Goal: Information Seeking & Learning: Learn about a topic

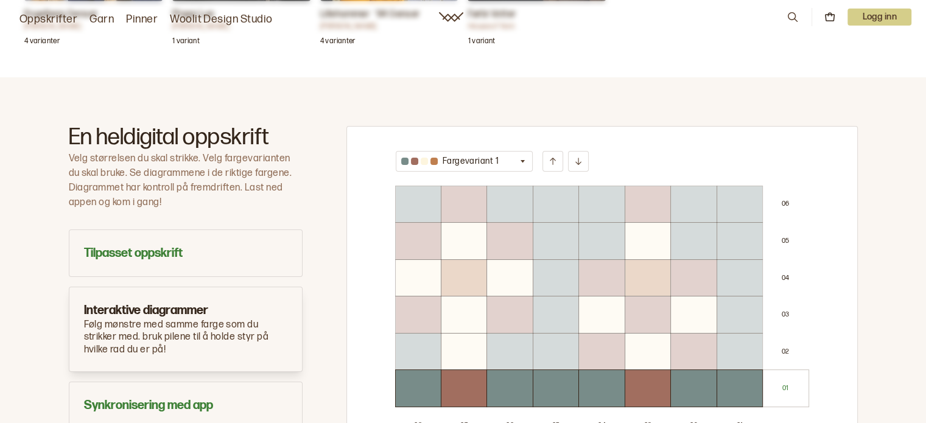
scroll to position [731, 0]
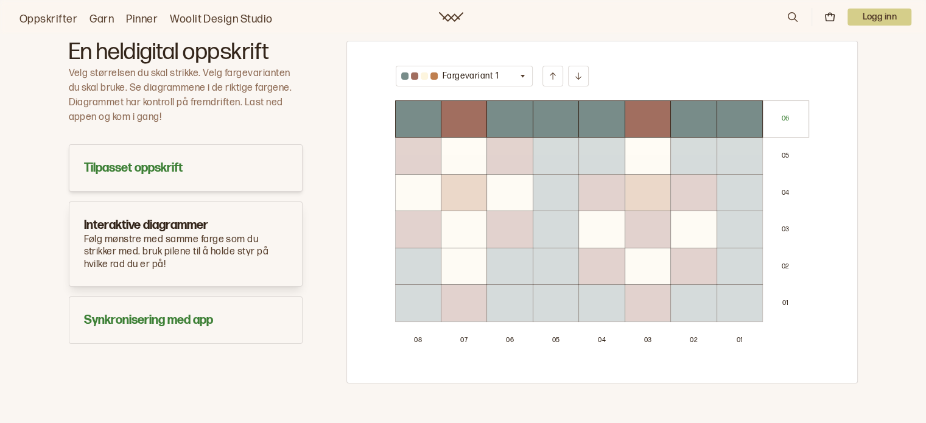
click at [151, 163] on h3 "Tilpasset oppskrift" at bounding box center [185, 168] width 203 height 17
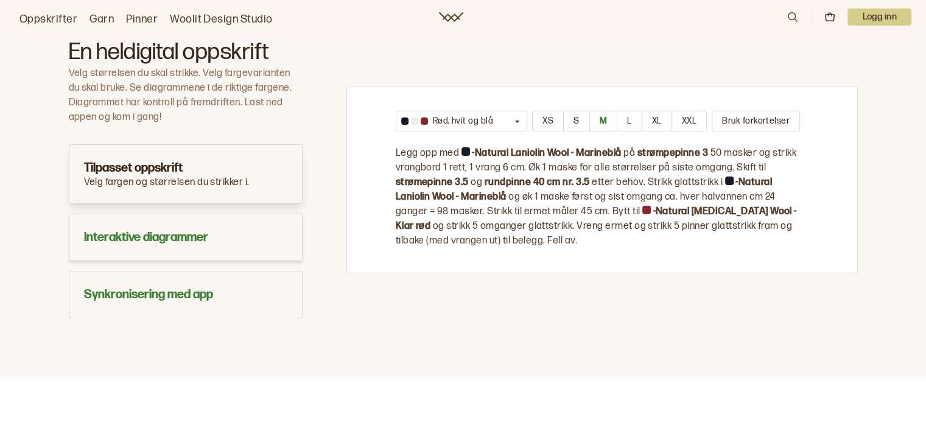
click at [188, 236] on h3 "Interaktive diagrammer" at bounding box center [185, 237] width 203 height 17
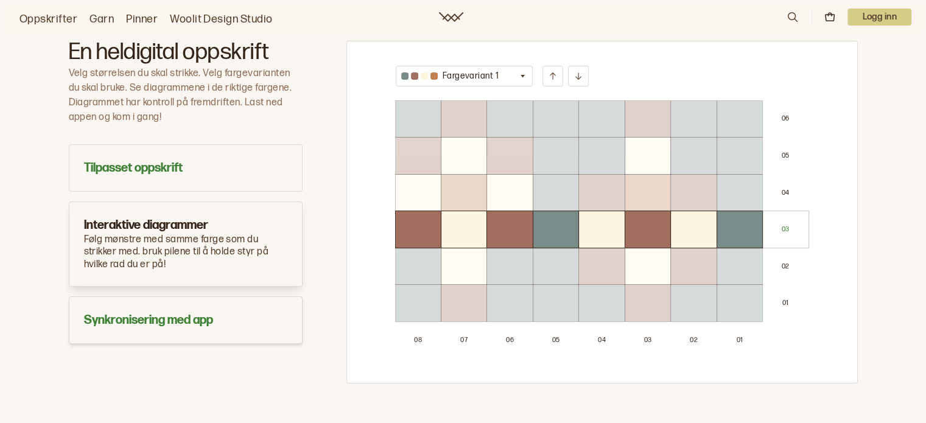
click at [178, 320] on h3 "Synkronisering med app" at bounding box center [185, 320] width 203 height 17
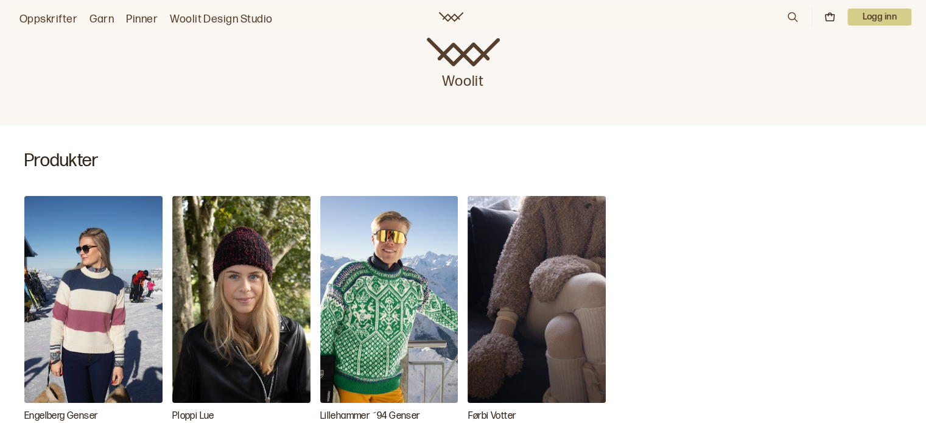
scroll to position [0, 0]
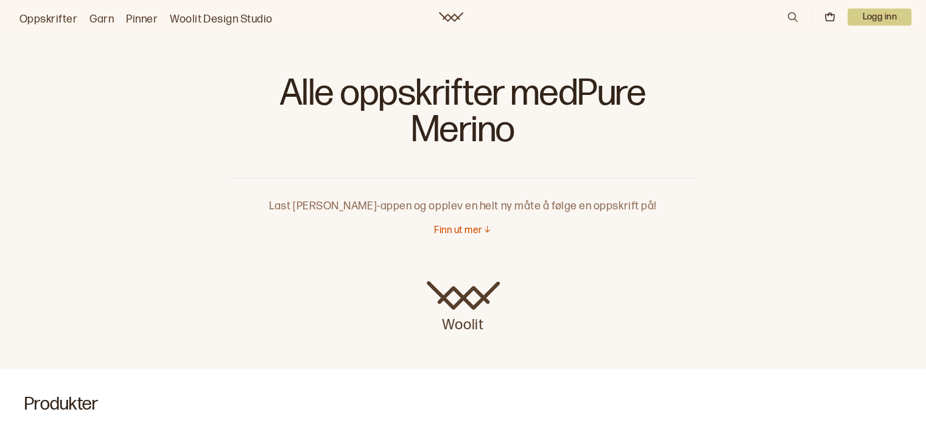
click at [98, 20] on link "Garn" at bounding box center [102, 19] width 24 height 17
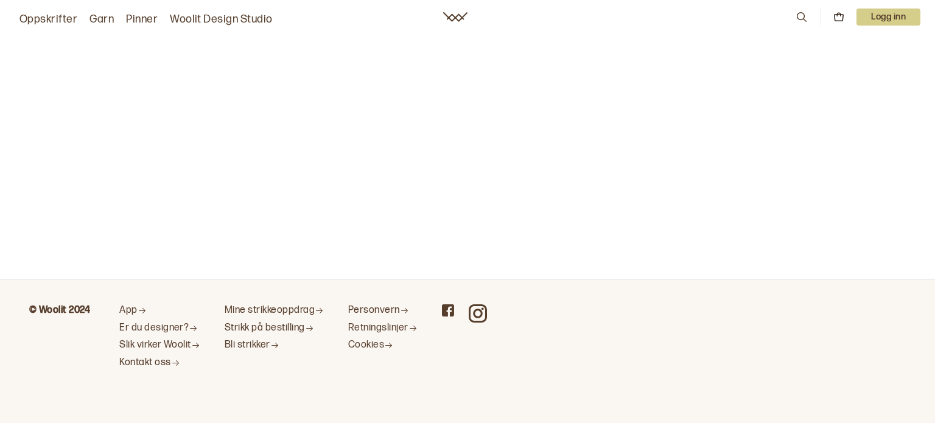
click at [95, 20] on link "Garn" at bounding box center [102, 19] width 24 height 17
click at [462, 18] on icon at bounding box center [455, 17] width 24 height 10
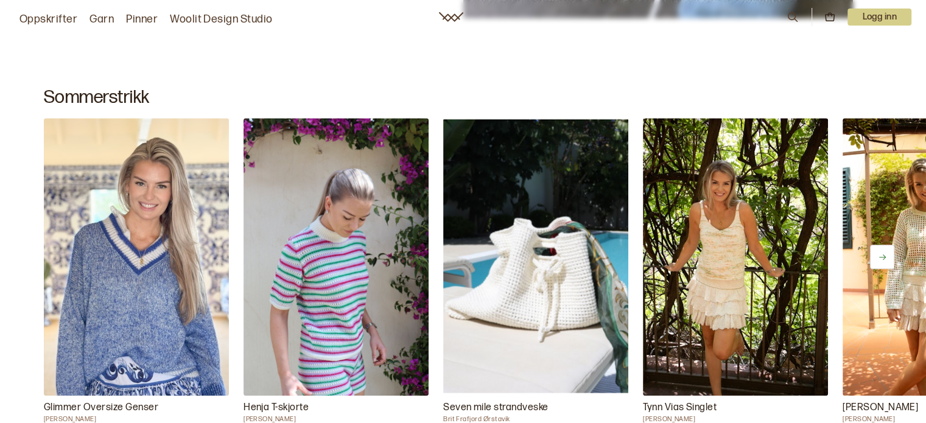
scroll to position [609, 0]
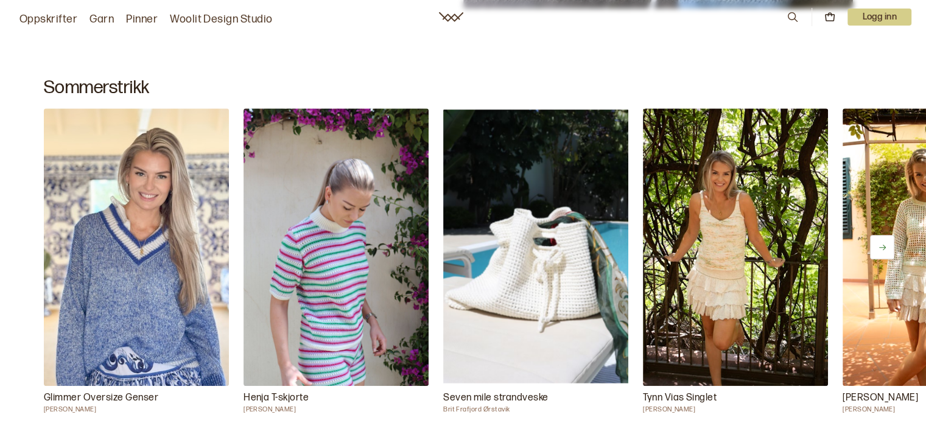
drag, startPoint x: 650, startPoint y: 95, endPoint x: 574, endPoint y: 83, distance: 77.0
click at [574, 83] on h2 "Sommerstrikk" at bounding box center [463, 88] width 839 height 22
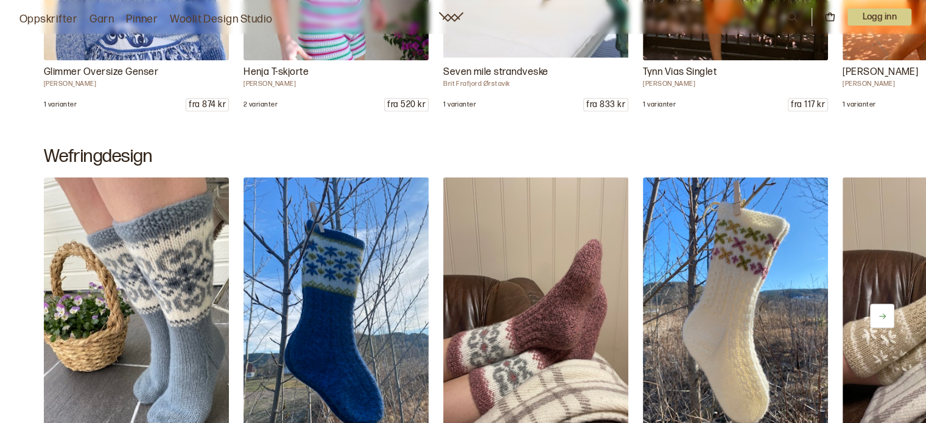
scroll to position [548, 0]
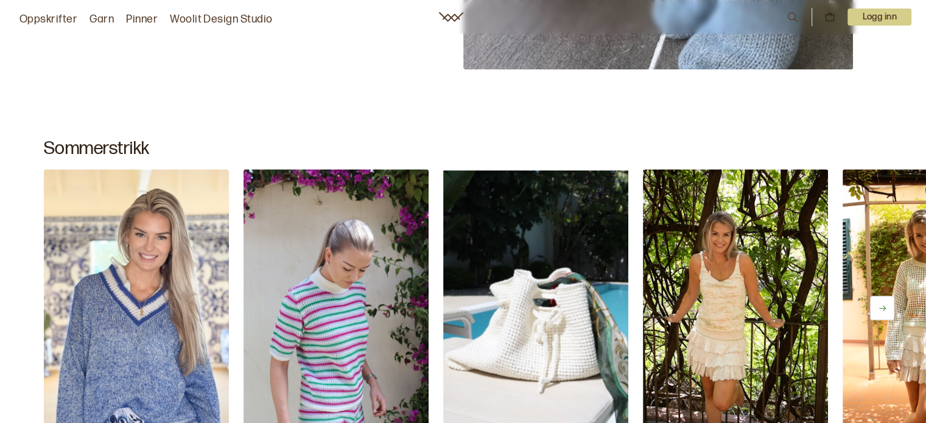
click at [90, 15] on link "Garn" at bounding box center [102, 19] width 24 height 17
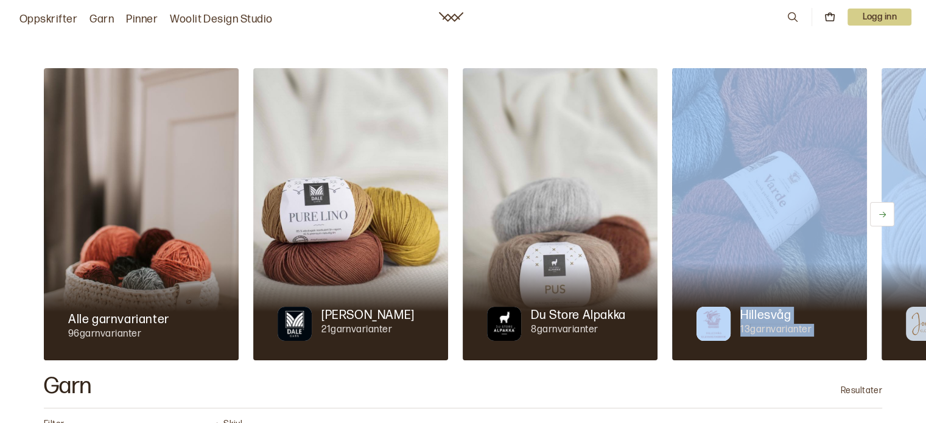
drag, startPoint x: 795, startPoint y: 301, endPoint x: 594, endPoint y: 338, distance: 204.9
click at [594, 338] on div "Alle garnvarianter 96 garnvarianter [PERSON_NAME] 21 garnvarianter Du Store Alp…" at bounding box center [463, 214] width 926 height 292
click at [882, 214] on icon at bounding box center [882, 214] width 9 height 9
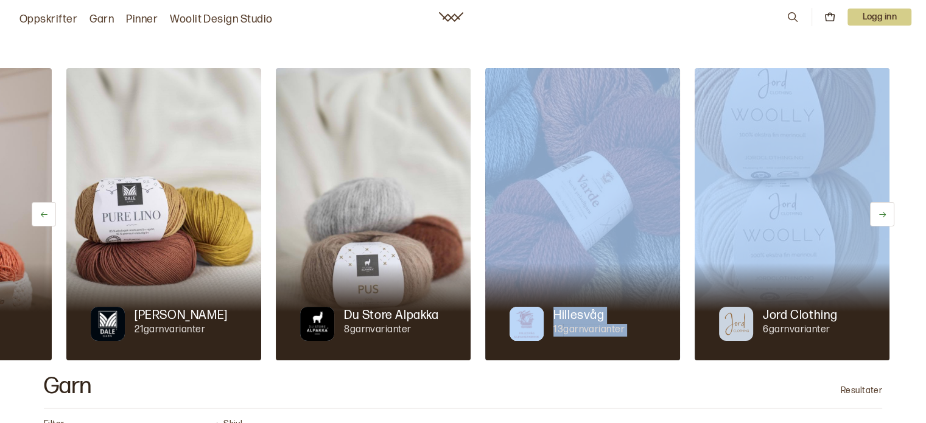
scroll to position [0, 194]
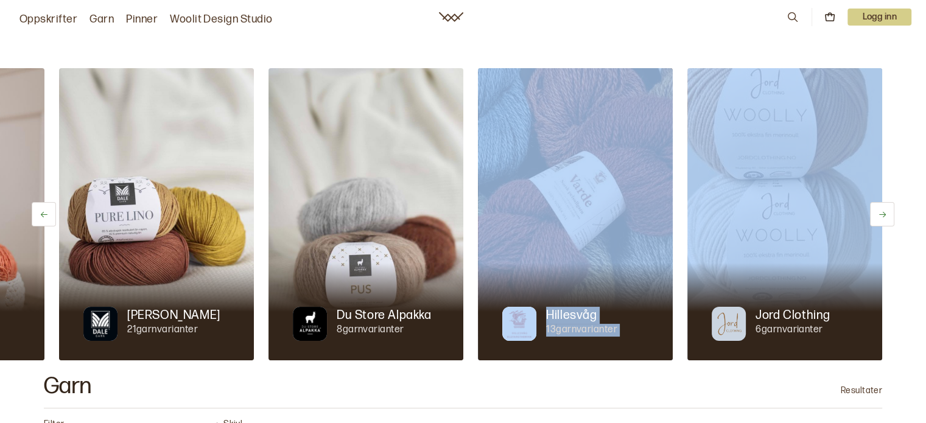
click at [882, 214] on icon at bounding box center [882, 214] width 9 height 9
click at [41, 209] on button at bounding box center [44, 214] width 24 height 24
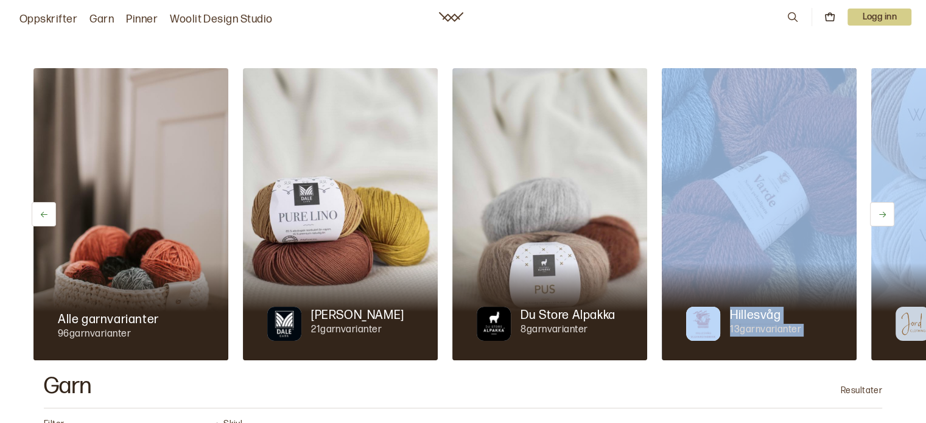
scroll to position [0, 0]
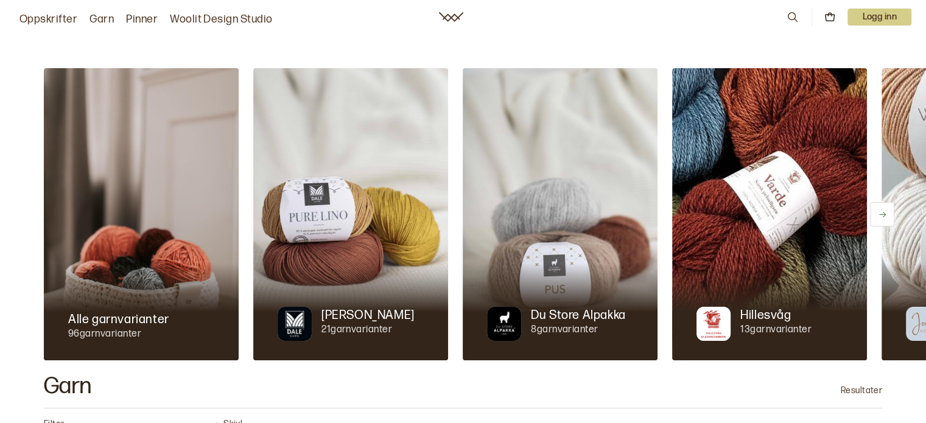
click at [153, 281] on div at bounding box center [141, 311] width 195 height 97
click at [887, 211] on button at bounding box center [882, 214] width 24 height 24
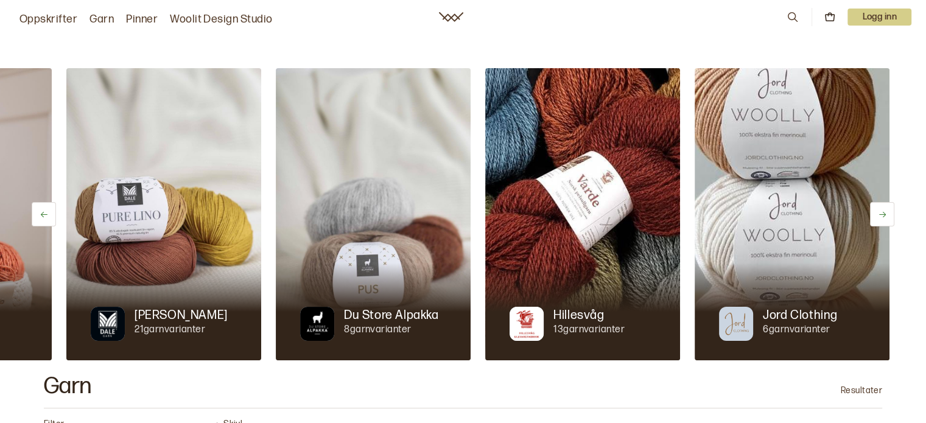
scroll to position [0, 194]
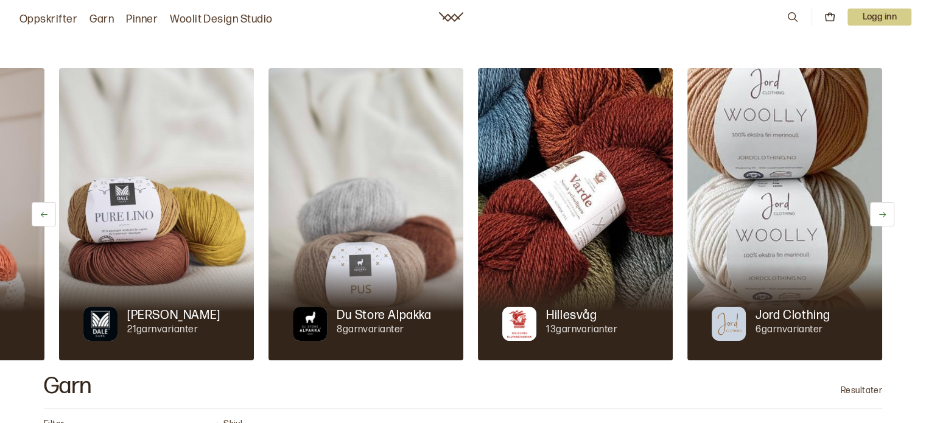
click at [887, 211] on button at bounding box center [882, 214] width 24 height 24
drag, startPoint x: 47, startPoint y: 214, endPoint x: 103, endPoint y: 203, distance: 57.1
click at [50, 211] on button at bounding box center [44, 214] width 24 height 24
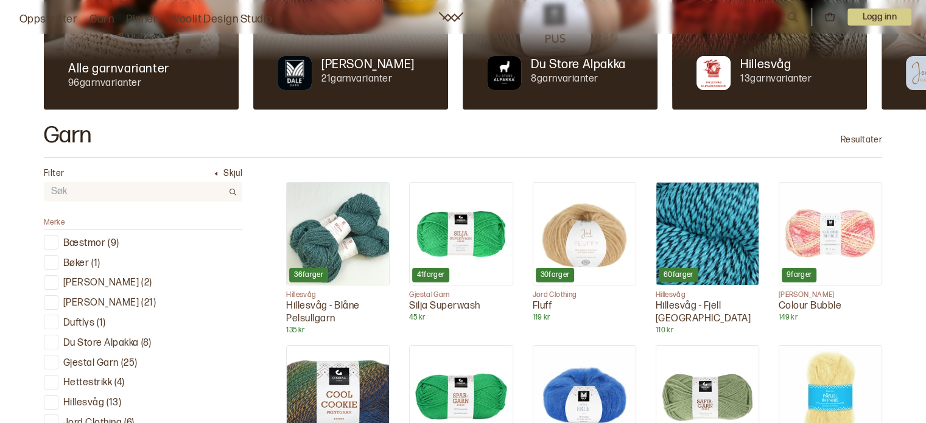
scroll to position [365, 0]
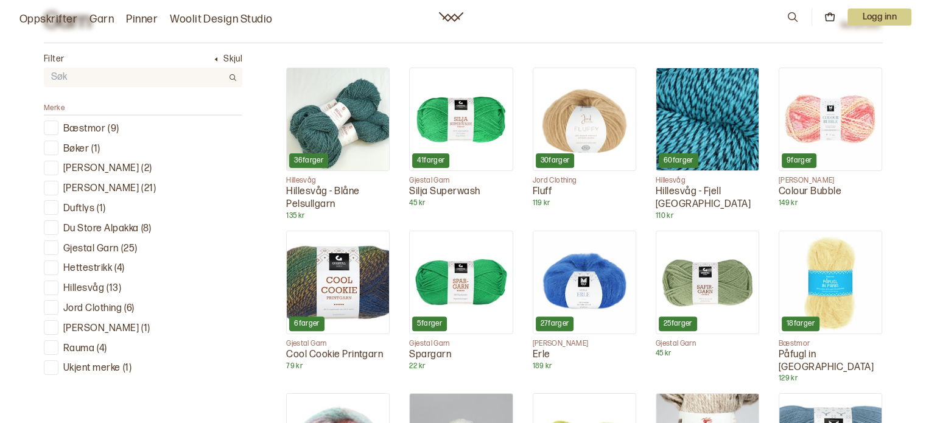
click at [99, 368] on p "Ukjent merke" at bounding box center [91, 368] width 57 height 13
